Goal: Task Accomplishment & Management: Use online tool/utility

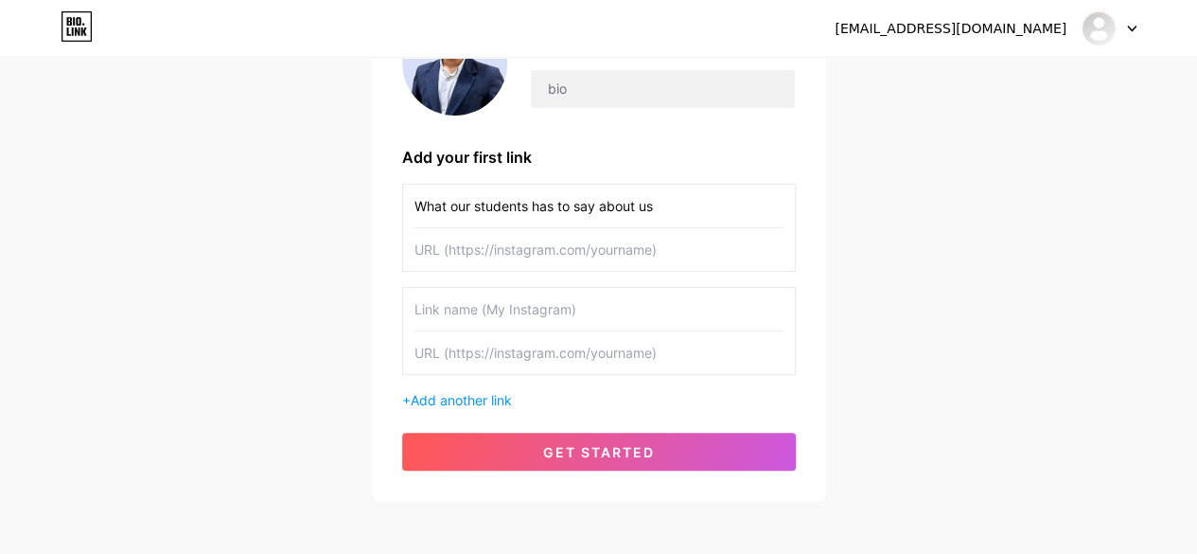
scroll to position [297, 0]
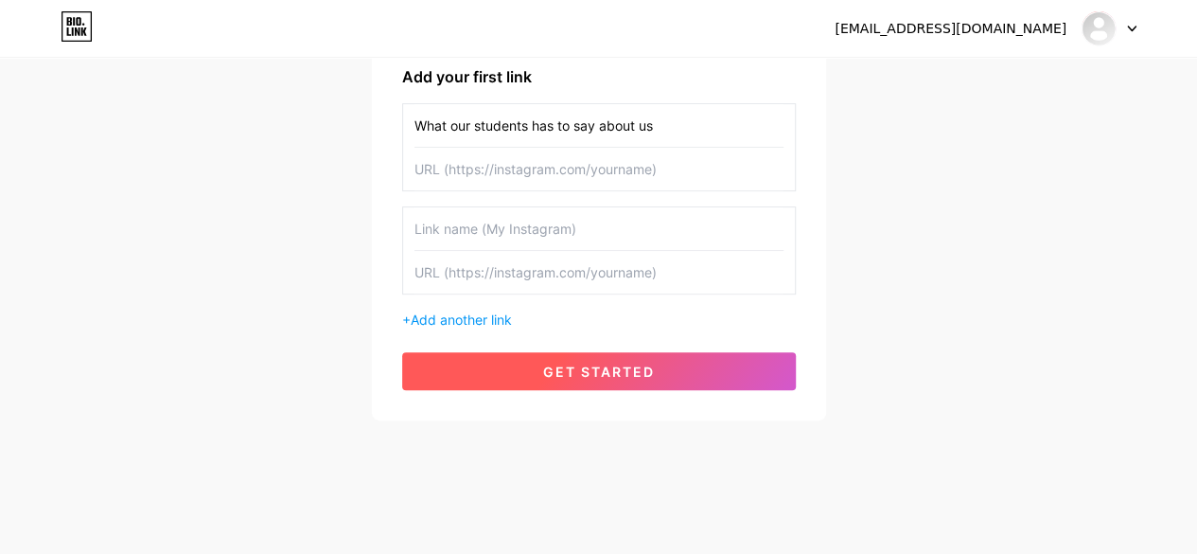
click at [579, 380] on button "get started" at bounding box center [599, 371] width 394 height 38
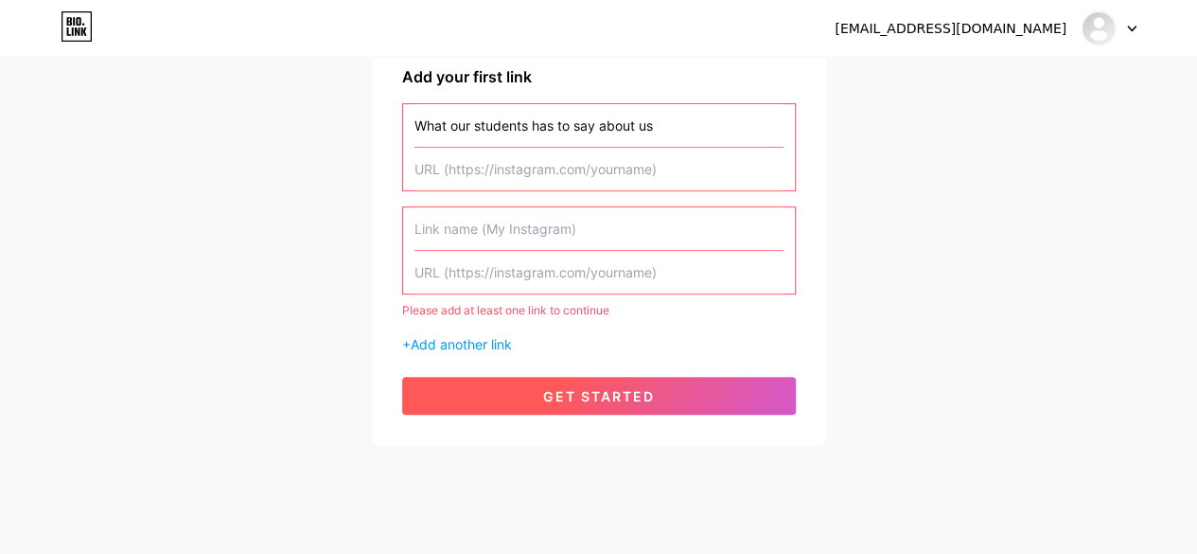
scroll to position [0, 0]
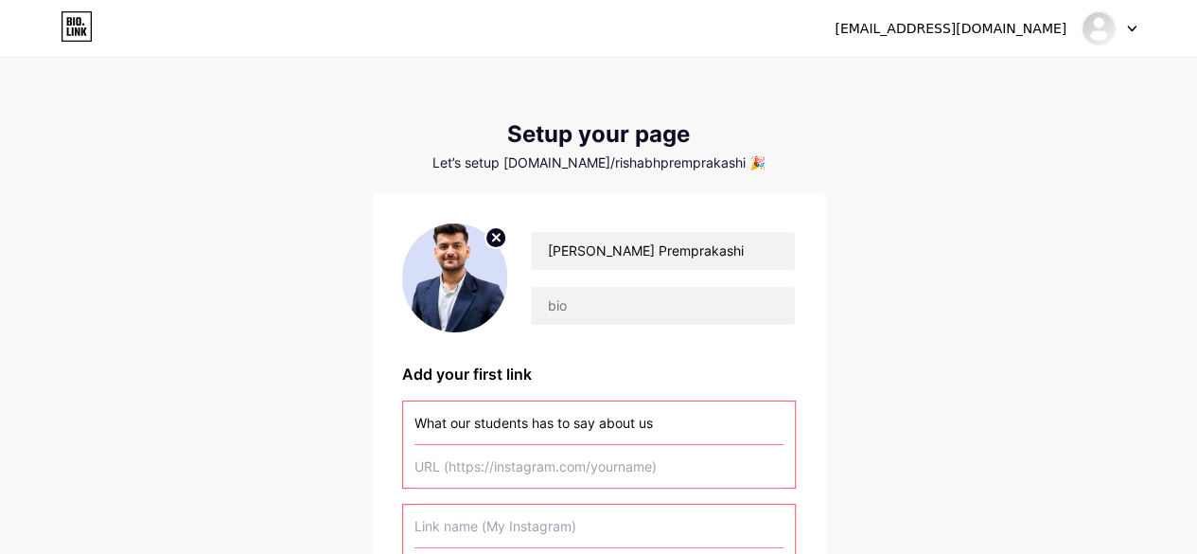
click at [651, 425] on input "What our students has to say about us" at bounding box center [599, 422] width 369 height 43
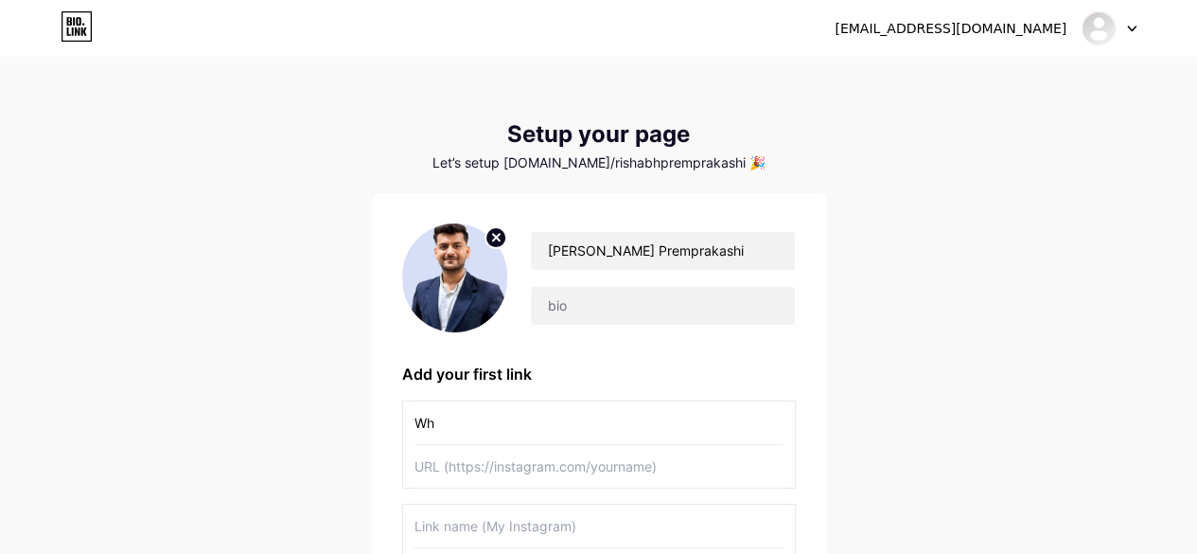
type input "W"
click at [515, 431] on input "text" at bounding box center [599, 422] width 369 height 43
type input "Instagram Profile"
click at [534, 470] on input "text" at bounding box center [599, 466] width 369 height 43
paste input "[URL][DOMAIN_NAME]"
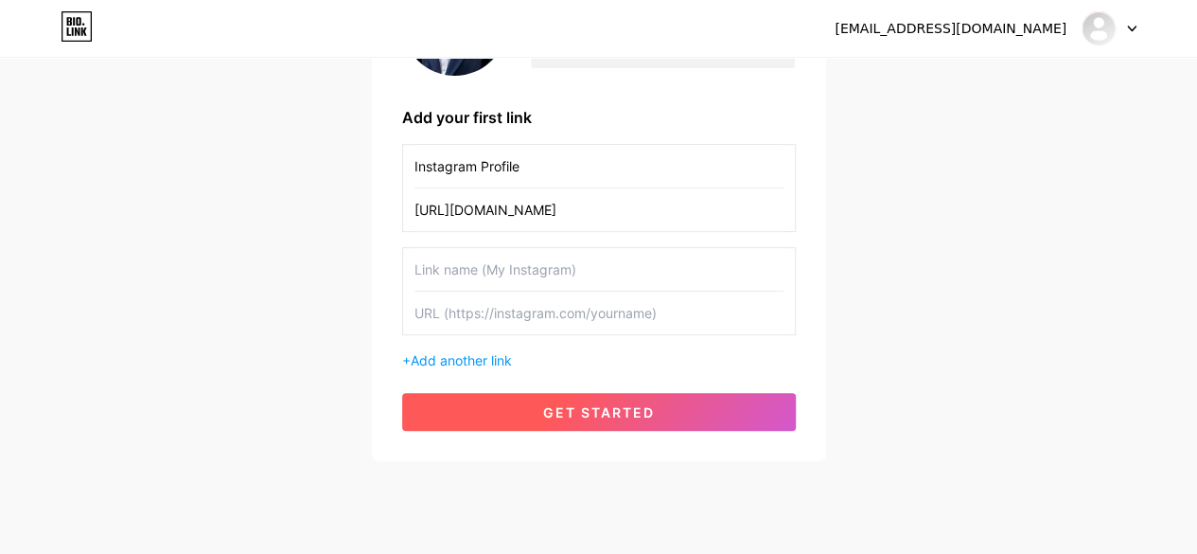
scroll to position [257, 0]
type input "[URL][DOMAIN_NAME]"
click at [609, 404] on span "get started" at bounding box center [599, 411] width 112 height 16
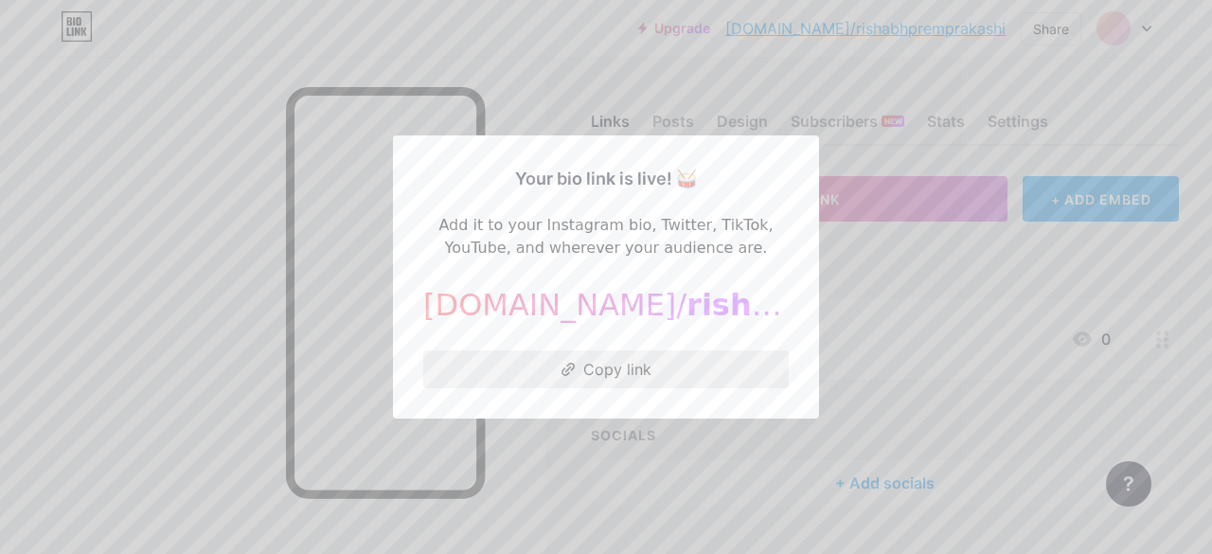
click at [608, 365] on button "Copy link" at bounding box center [605, 369] width 365 height 38
click at [245, 187] on div at bounding box center [606, 277] width 1212 height 554
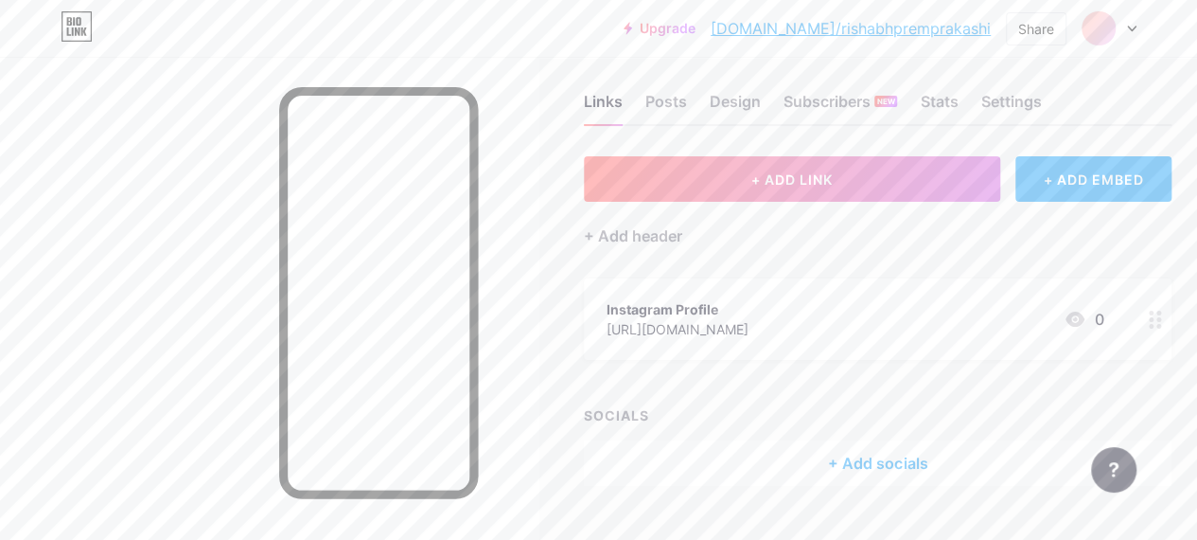
scroll to position [27, 0]
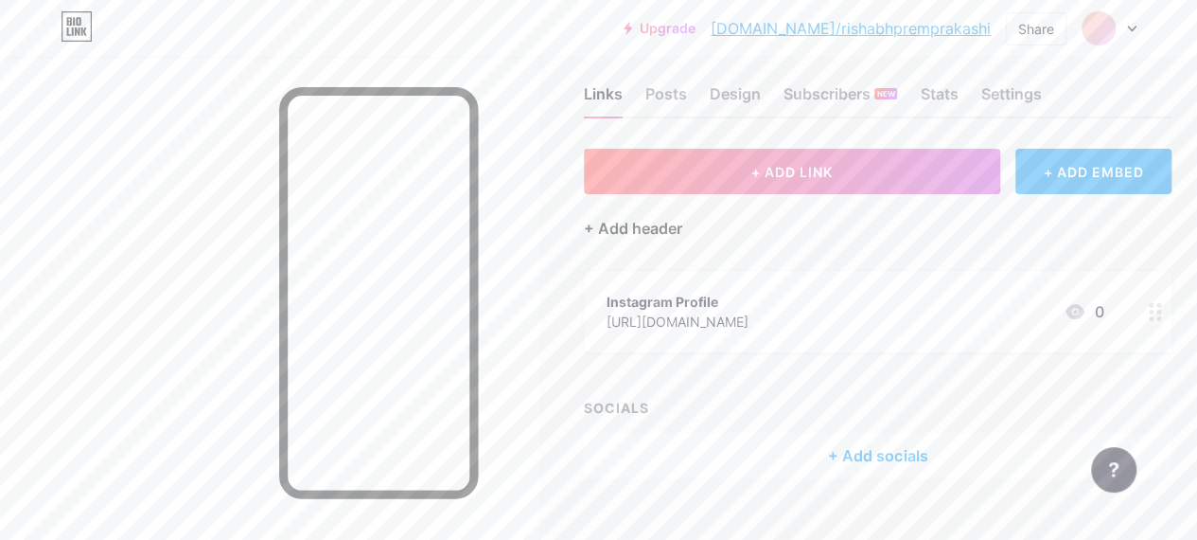
click at [664, 224] on div "+ Add header" at bounding box center [633, 228] width 98 height 23
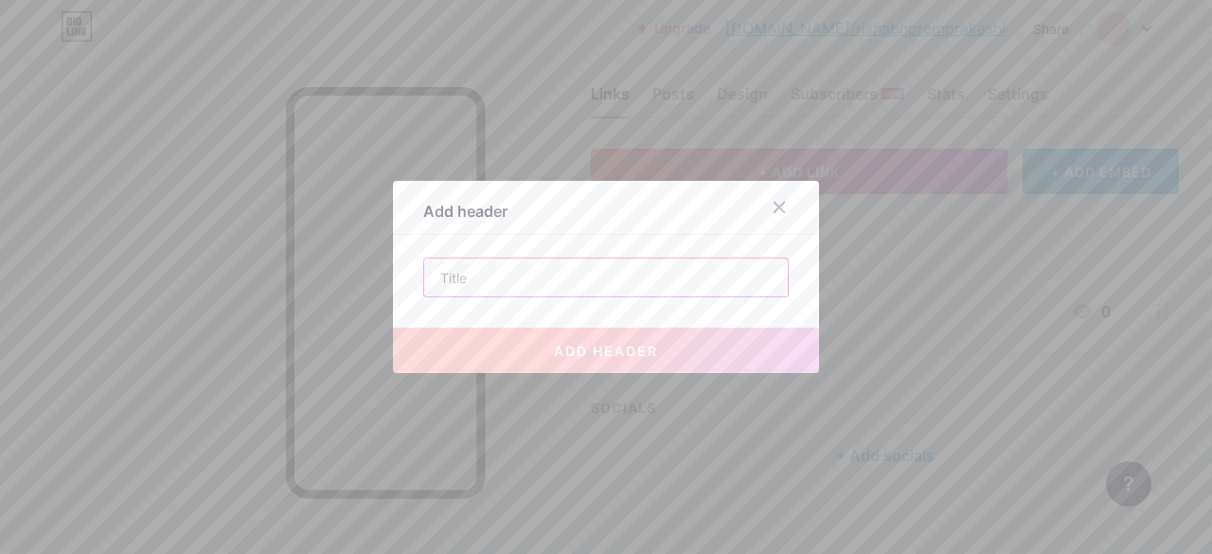
click at [598, 294] on input "text" at bounding box center [605, 277] width 363 height 38
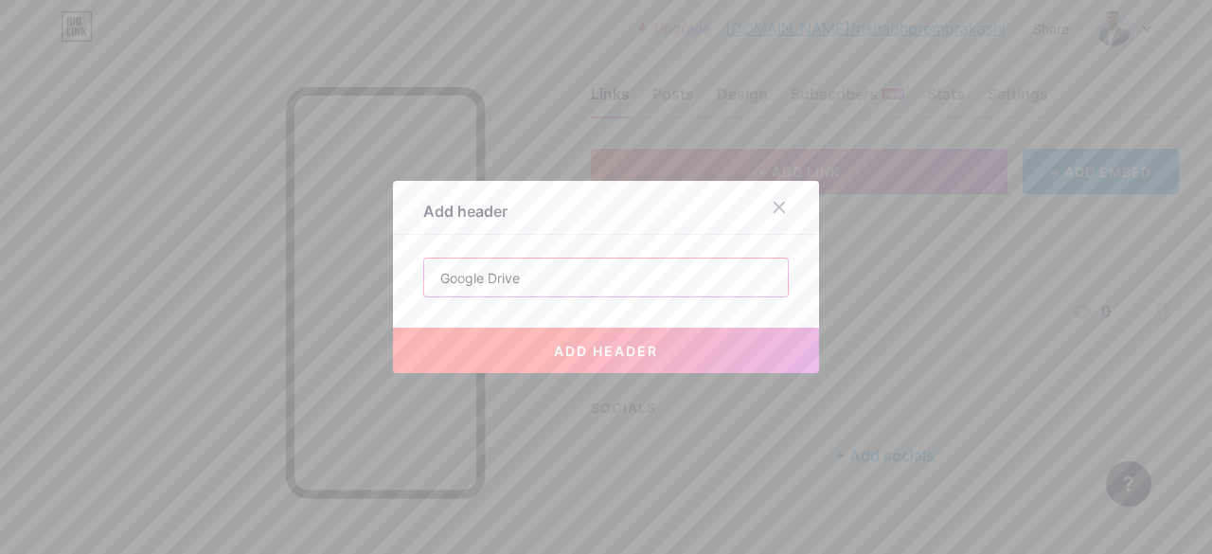
type input "Google Drive"
click at [659, 340] on button "add header" at bounding box center [606, 349] width 426 height 45
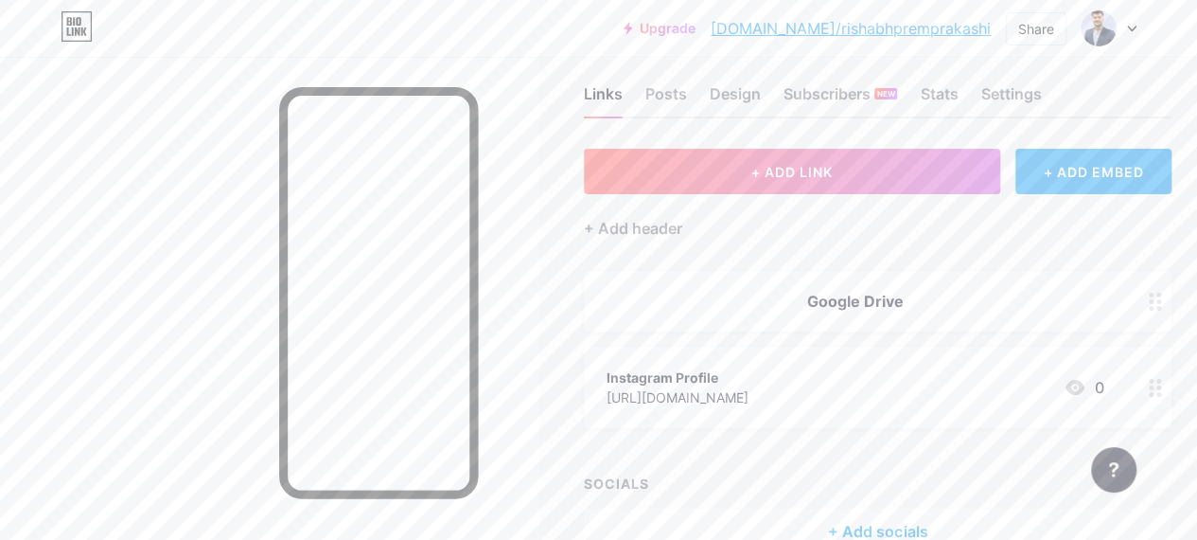
click at [1166, 310] on div at bounding box center [1156, 301] width 32 height 61
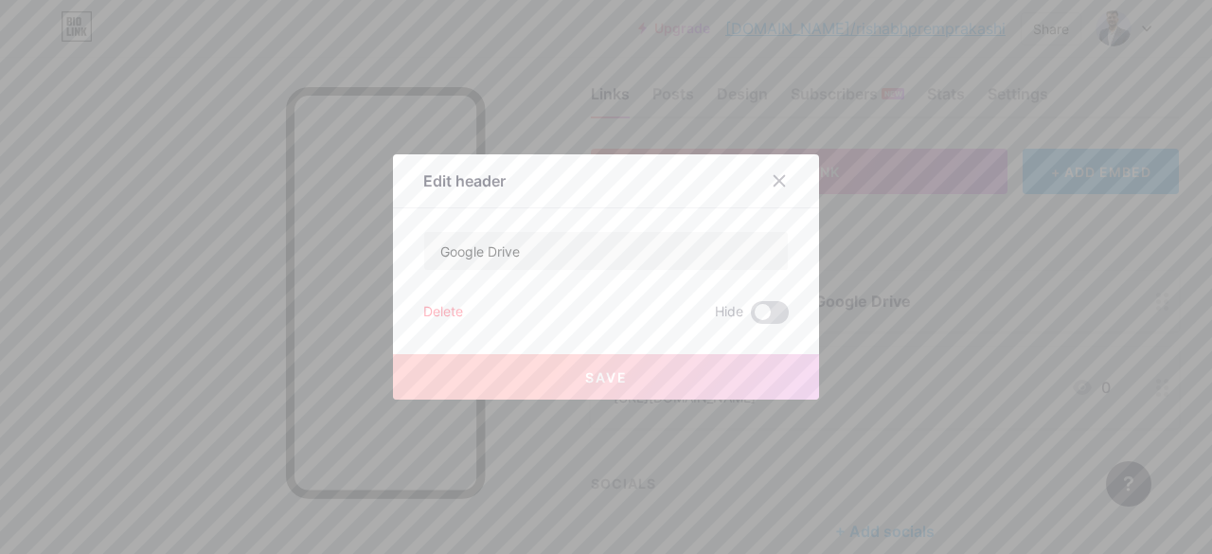
click at [770, 313] on span at bounding box center [770, 312] width 38 height 23
click at [751, 317] on input "checkbox" at bounding box center [751, 317] width 0 height 0
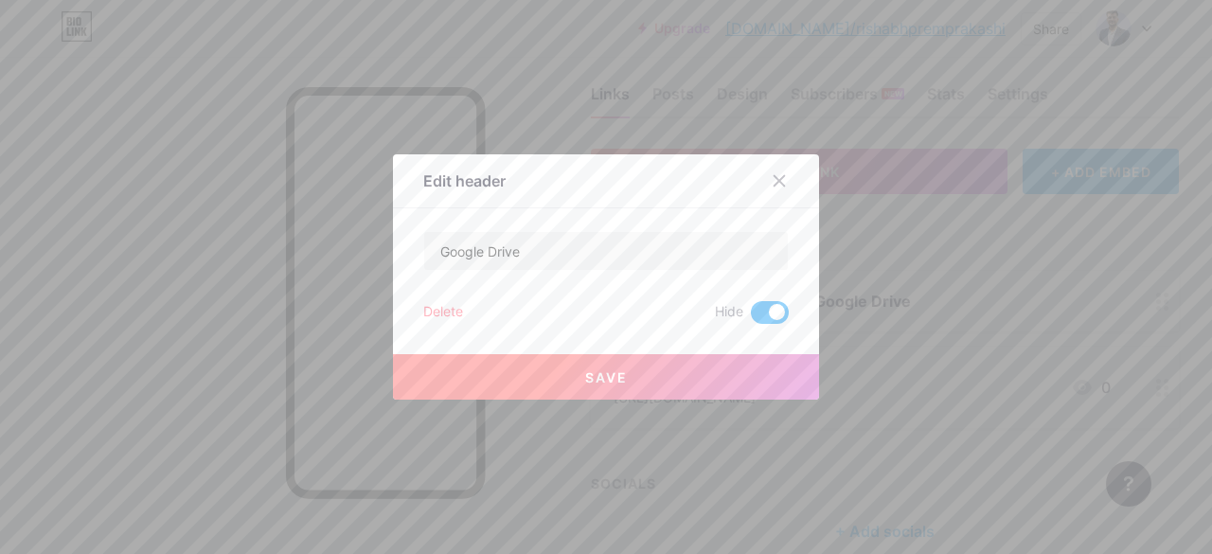
click at [751, 311] on span at bounding box center [770, 312] width 38 height 23
click at [751, 317] on input "checkbox" at bounding box center [751, 317] width 0 height 0
click at [774, 180] on icon at bounding box center [779, 181] width 10 height 10
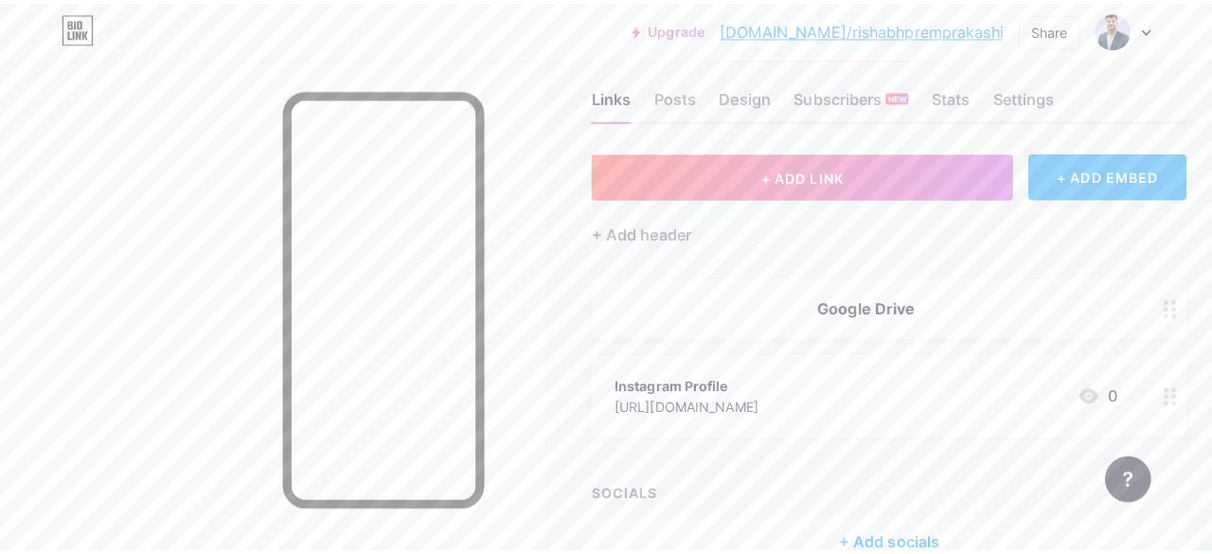
scroll to position [0, 0]
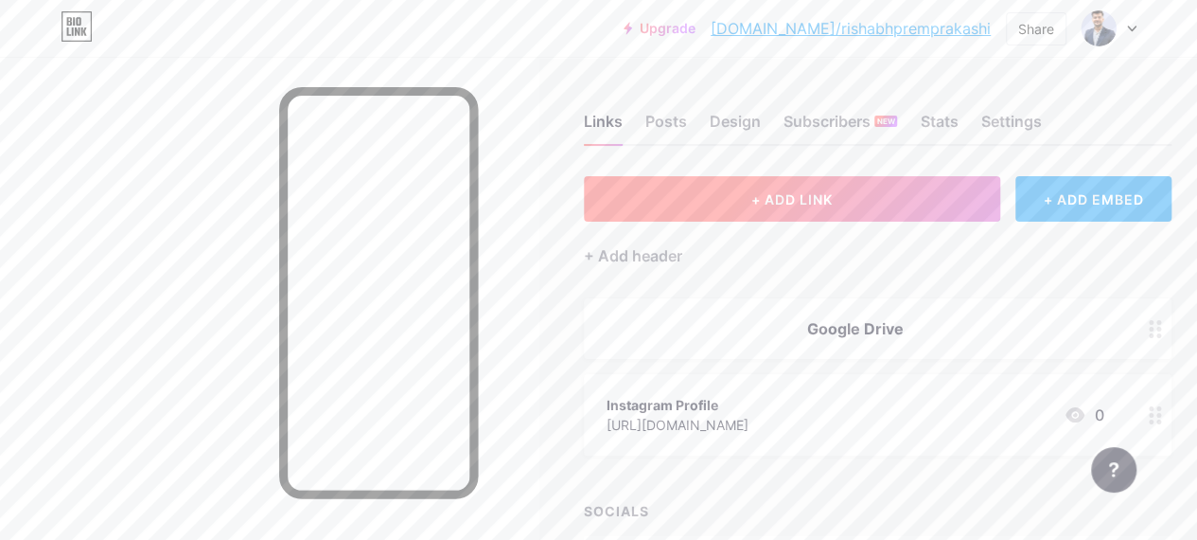
click at [858, 200] on button "+ ADD LINK" at bounding box center [792, 198] width 416 height 45
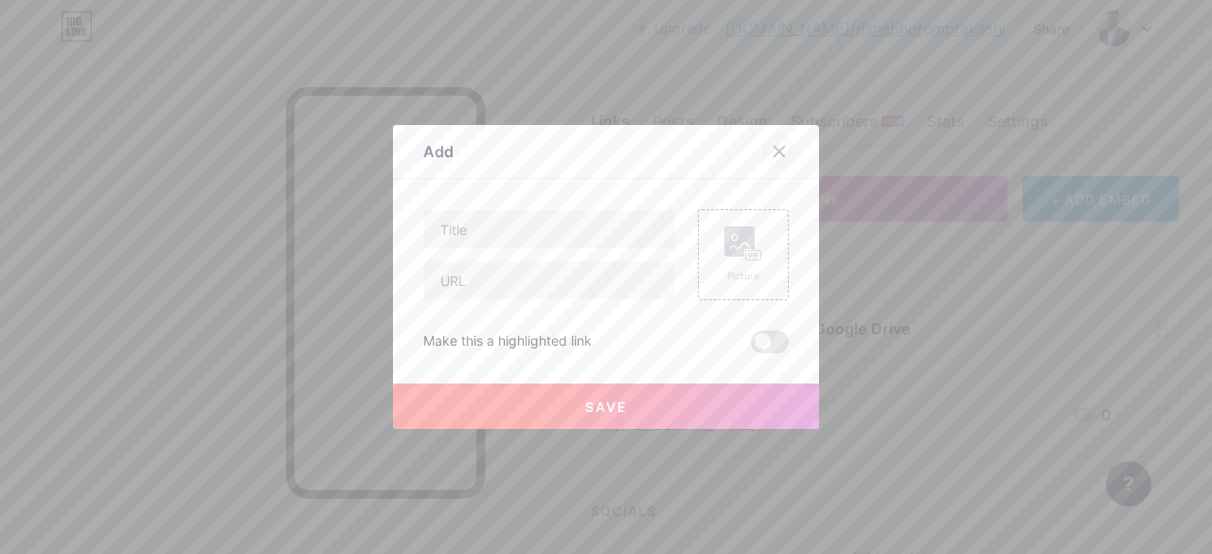
click at [775, 149] on icon at bounding box center [779, 152] width 10 height 10
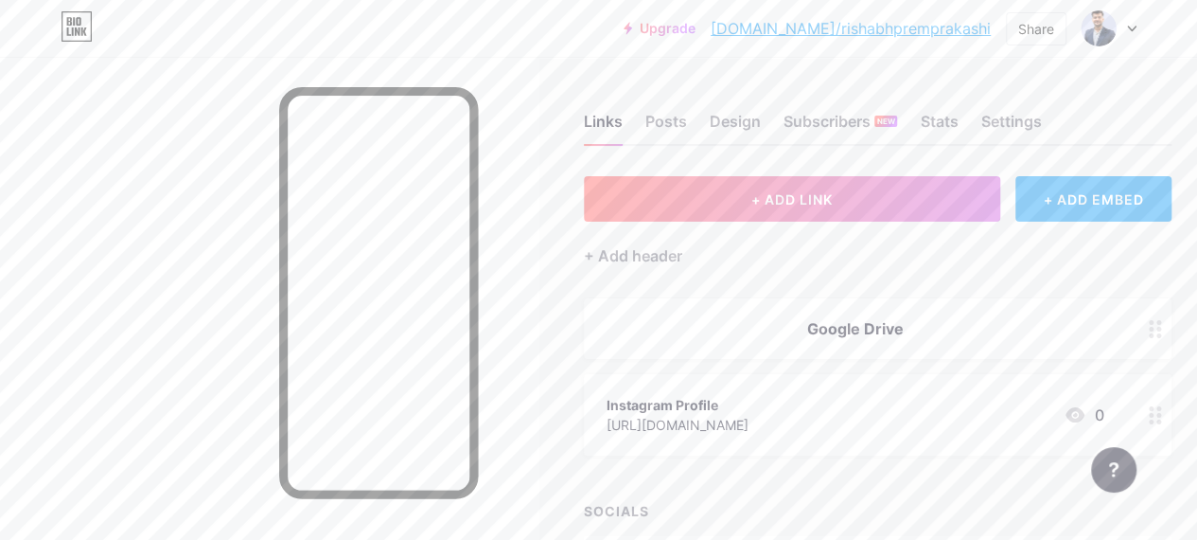
click at [1154, 336] on circle at bounding box center [1151, 335] width 5 height 5
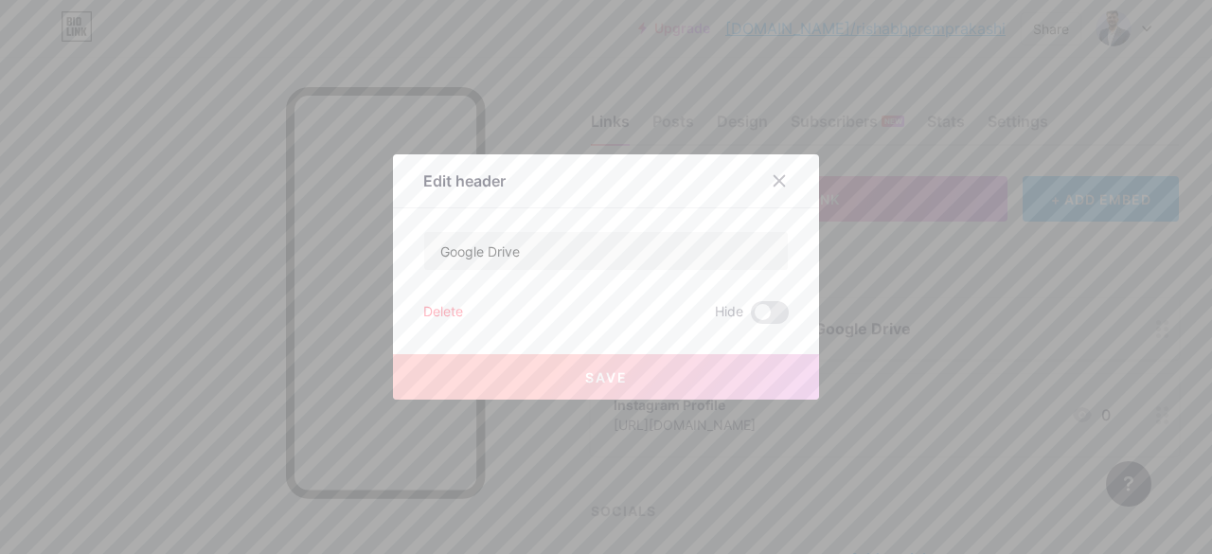
click at [428, 317] on div "Delete" at bounding box center [443, 312] width 40 height 23
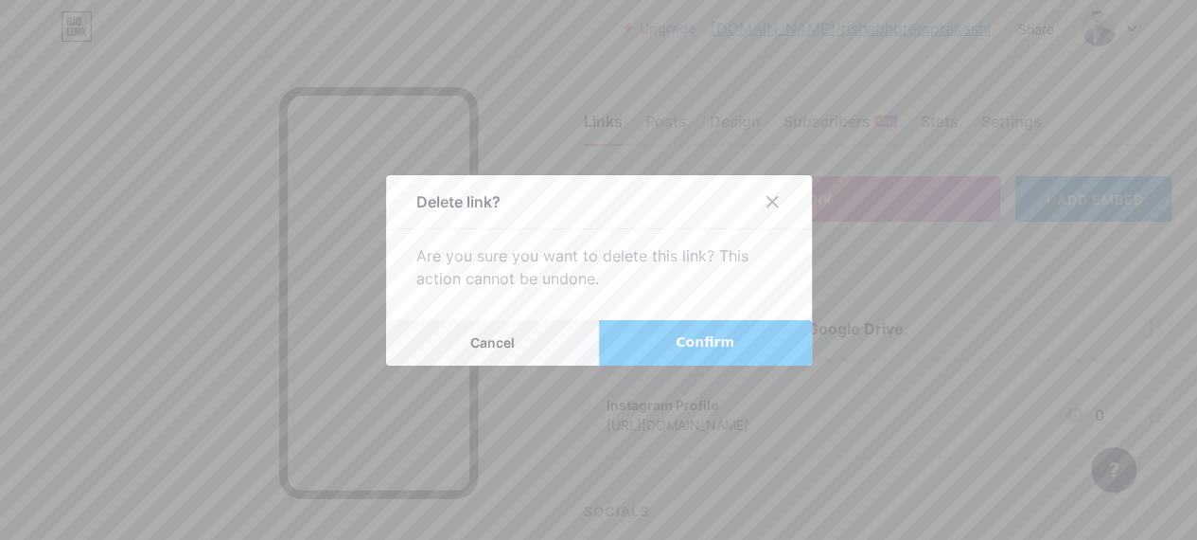
click at [668, 365] on button "Confirm" at bounding box center [705, 342] width 213 height 45
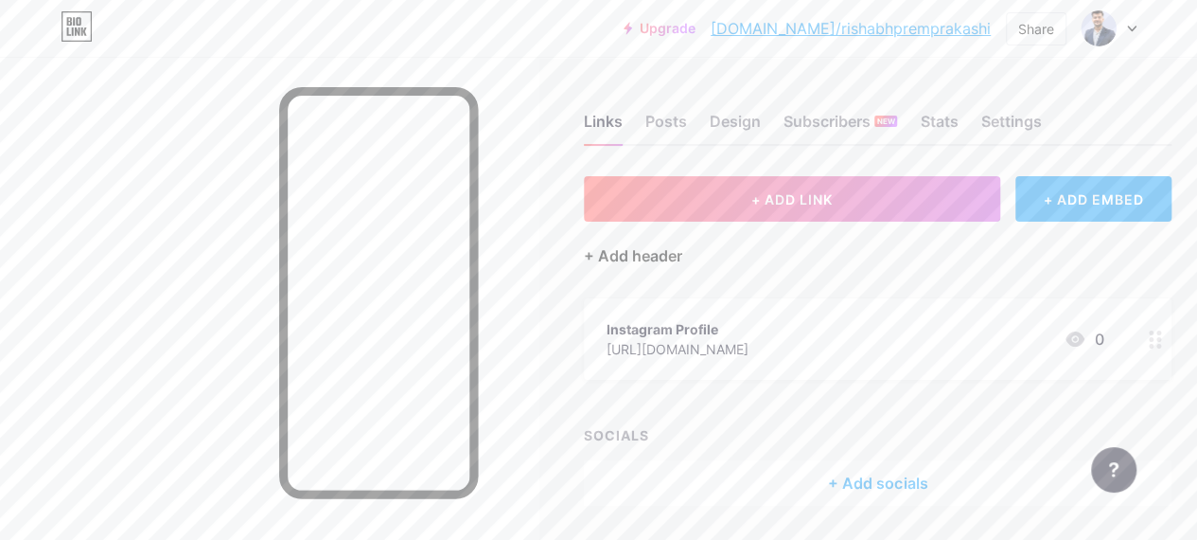
click at [634, 262] on div "+ Add header" at bounding box center [633, 255] width 98 height 23
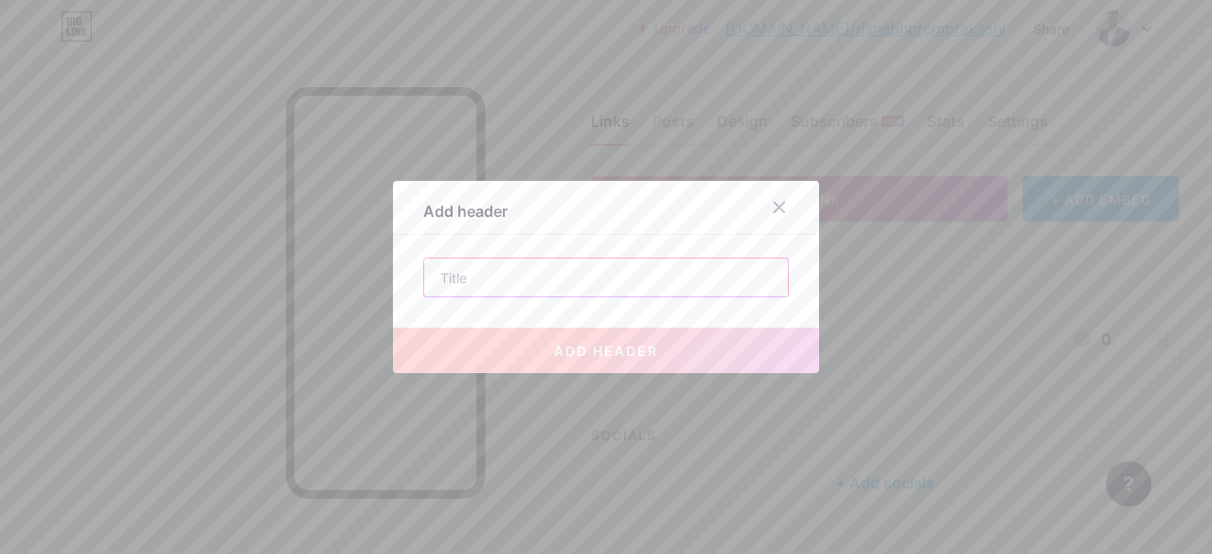
click at [599, 286] on input "text" at bounding box center [605, 277] width 363 height 38
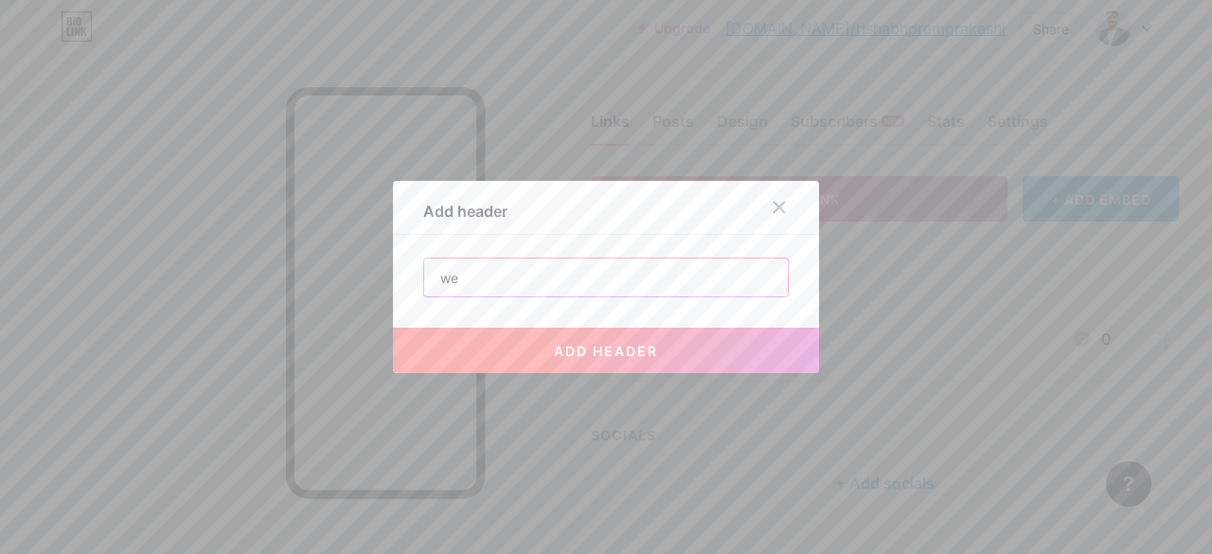
type input "w"
type input "Website"
click at [780, 213] on div at bounding box center [779, 207] width 34 height 34
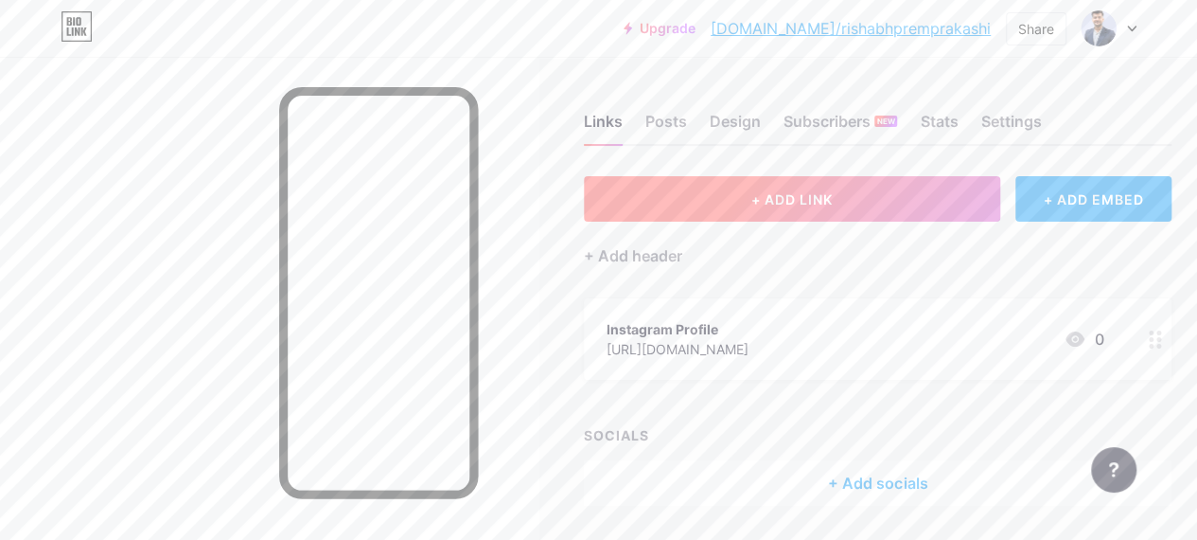
click at [827, 207] on button "+ ADD LINK" at bounding box center [792, 198] width 416 height 45
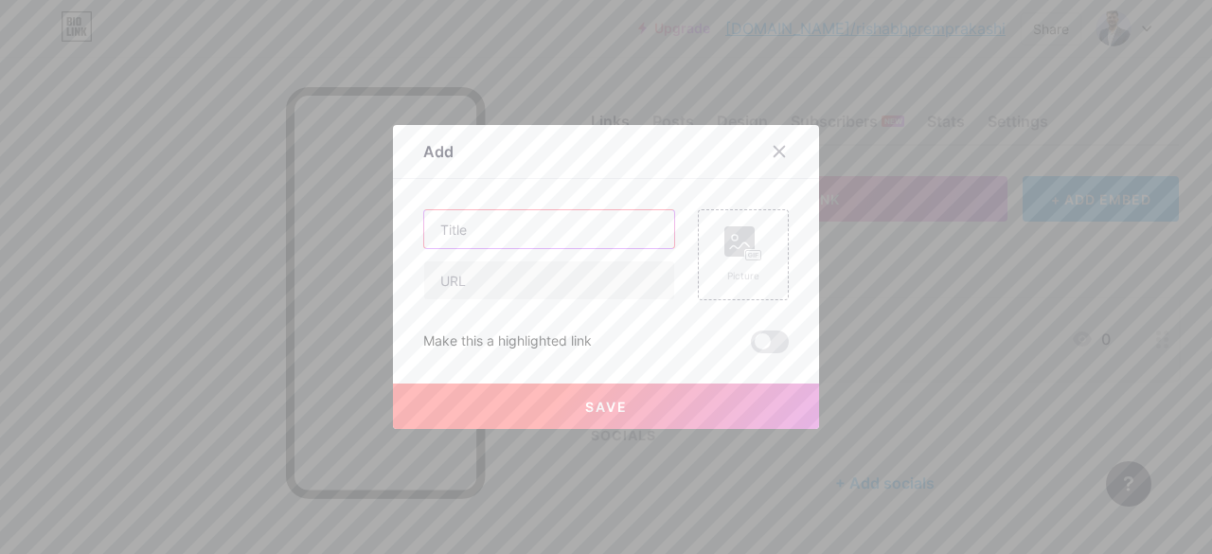
click at [568, 228] on input "text" at bounding box center [549, 229] width 250 height 38
type input "E"
type input "Website"
click at [525, 276] on input "text" at bounding box center [549, 280] width 250 height 38
paste input "[URL][DOMAIN_NAME]"
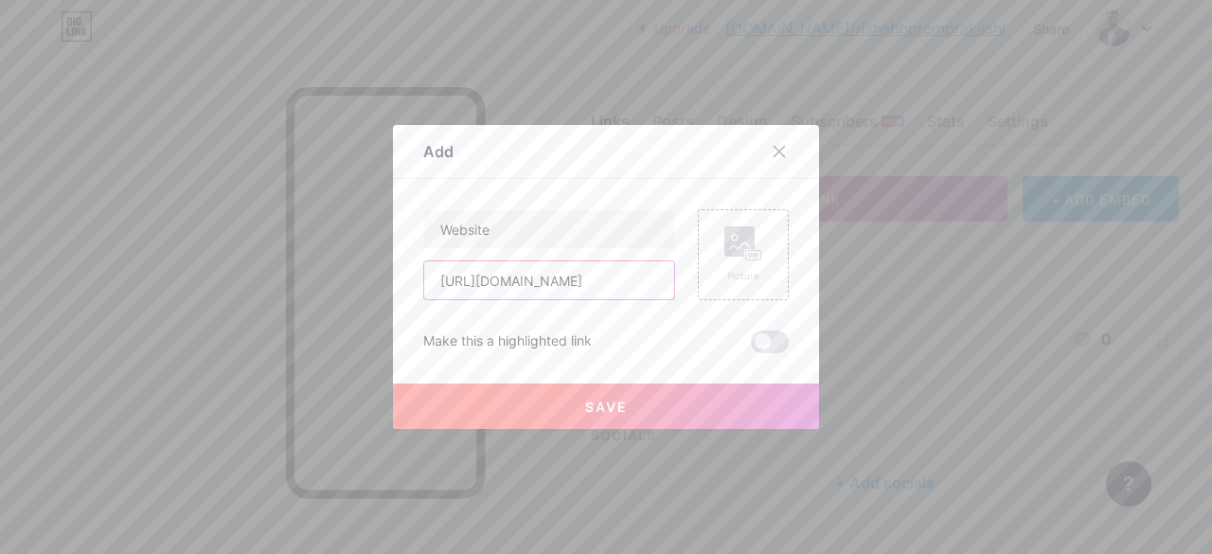
type input "[URL][DOMAIN_NAME]"
click at [699, 408] on button "Save" at bounding box center [606, 405] width 426 height 45
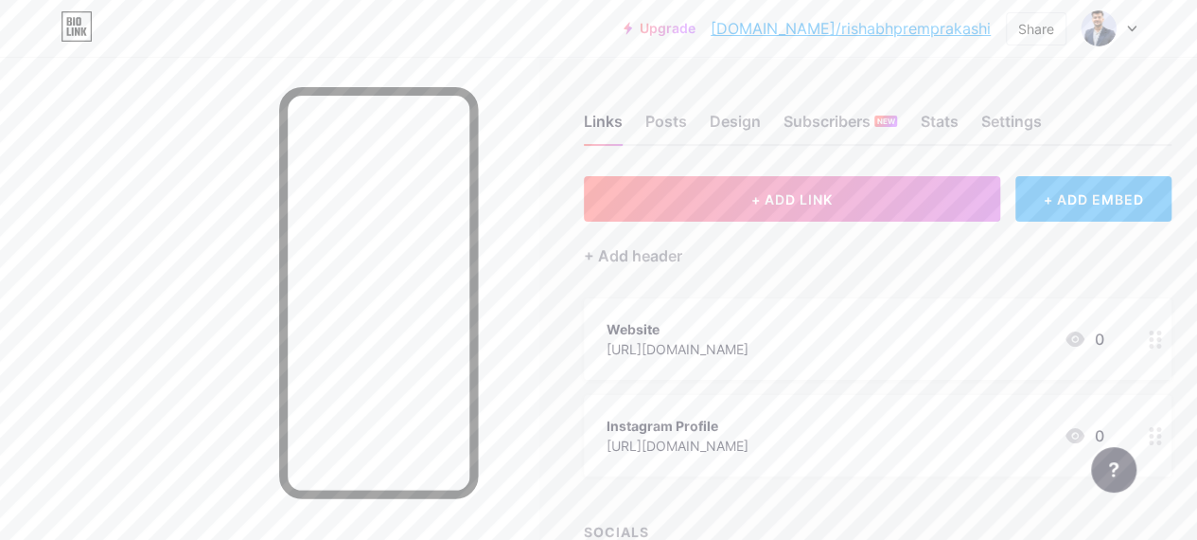
click at [1121, 204] on div "+ ADD EMBED" at bounding box center [1094, 198] width 156 height 45
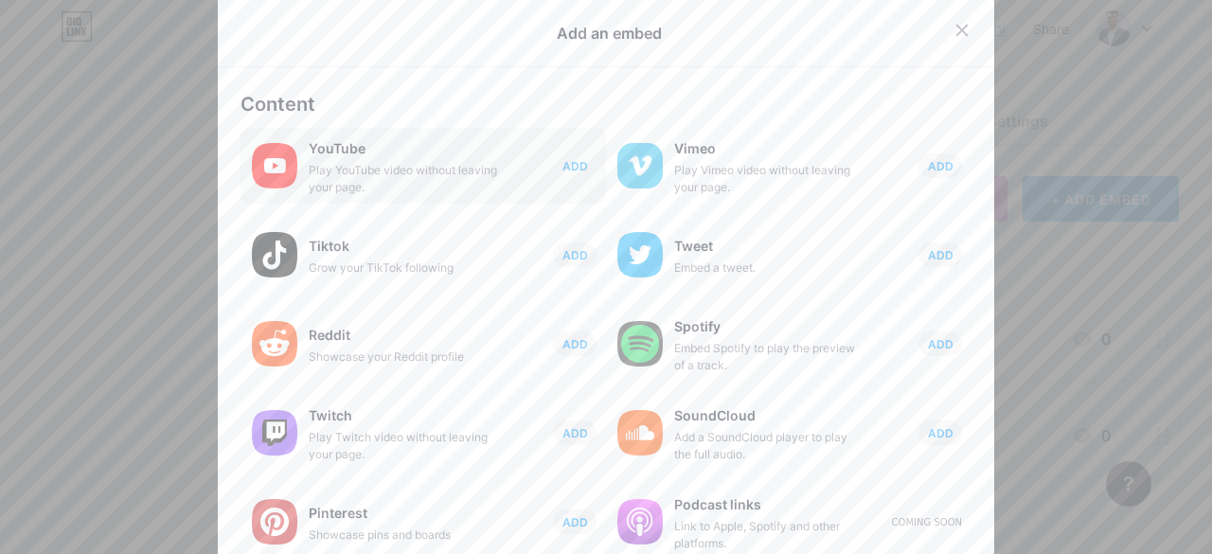
click at [571, 168] on span "ADD" at bounding box center [575, 166] width 26 height 16
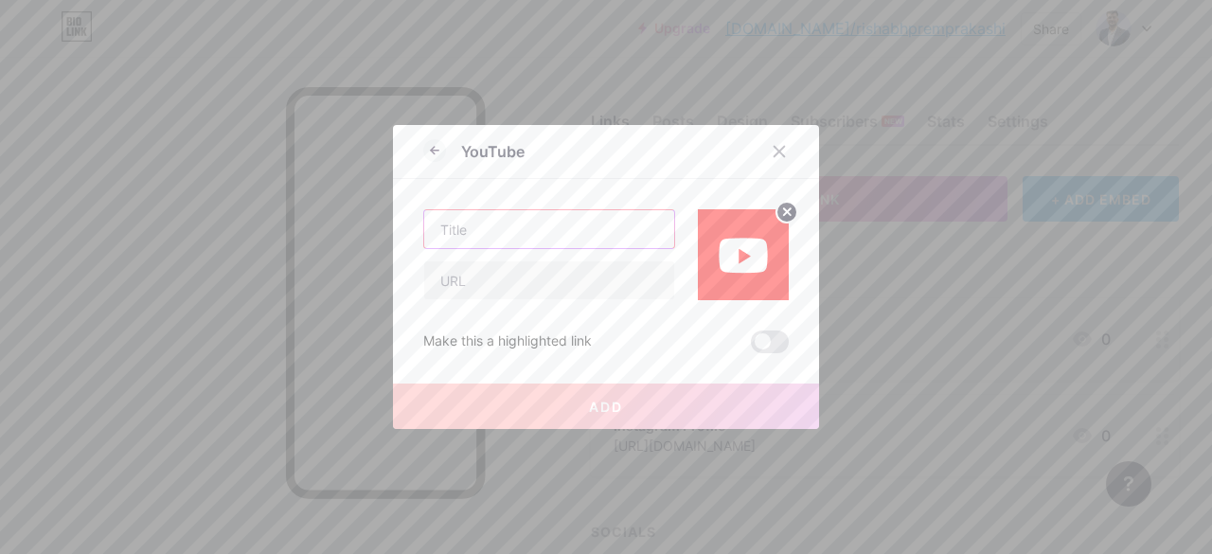
click at [557, 238] on input "text" at bounding box center [549, 229] width 250 height 38
click at [761, 345] on span at bounding box center [770, 341] width 38 height 23
click at [751, 346] on input "checkbox" at bounding box center [751, 346] width 0 height 0
click at [542, 238] on input "text" at bounding box center [549, 229] width 250 height 38
type input "Glimpse of Induction Session"
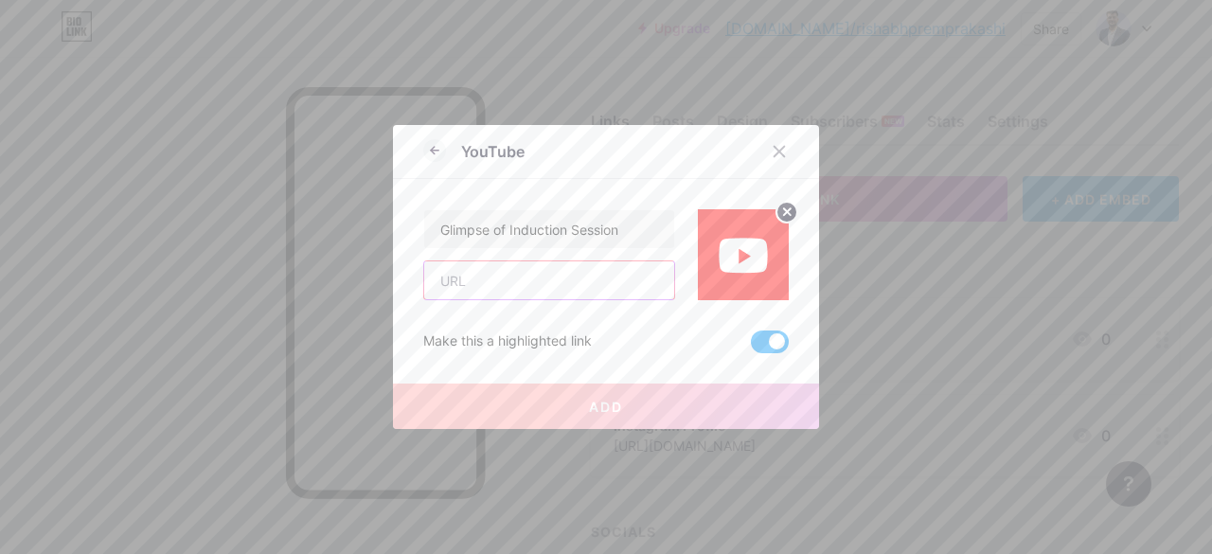
click at [575, 292] on input "text" at bounding box center [549, 280] width 250 height 38
